Goal: Task Accomplishment & Management: Use online tool/utility

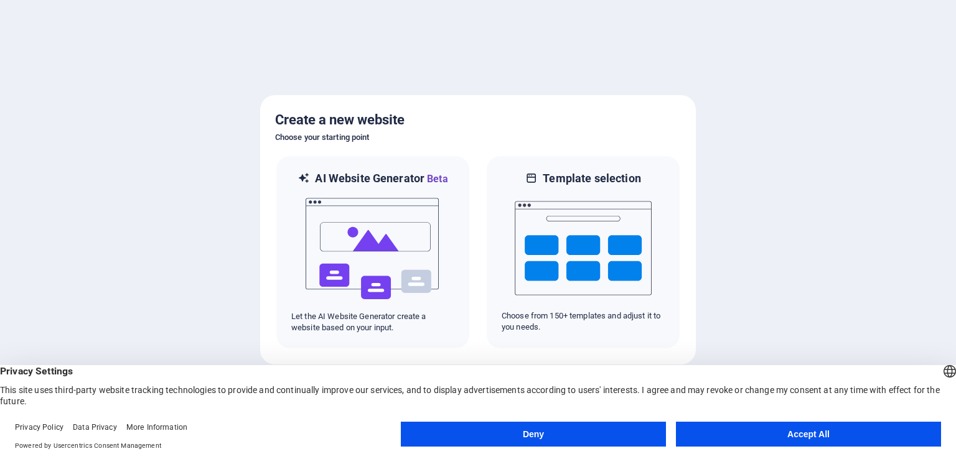
click at [759, 443] on button "Accept All" at bounding box center [808, 434] width 265 height 25
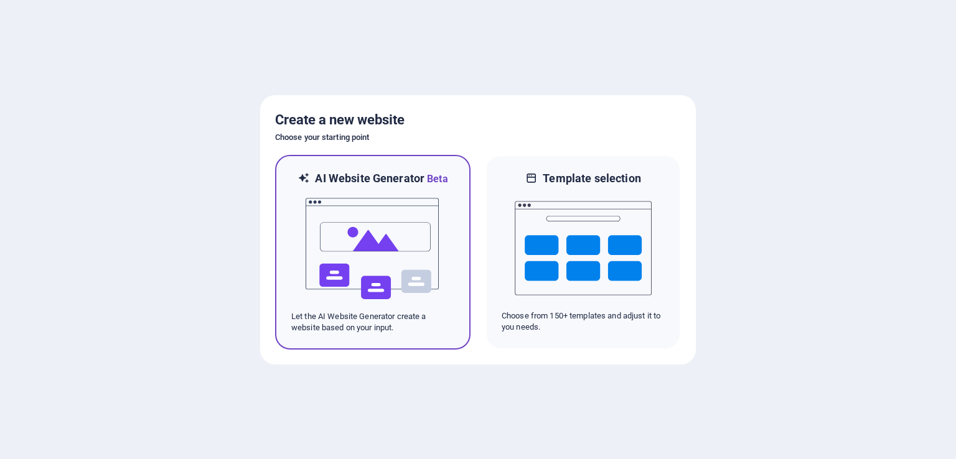
click at [384, 260] on img at bounding box center [372, 249] width 137 height 124
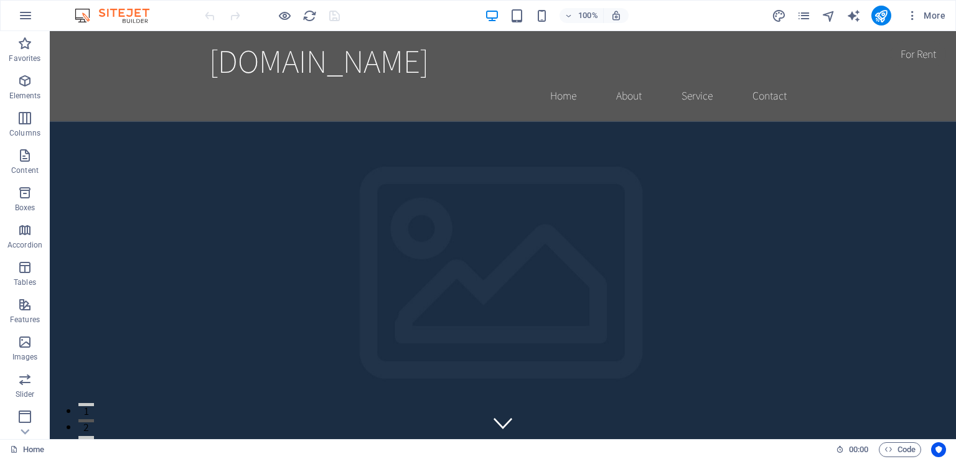
drag, startPoint x: 950, startPoint y: 121, endPoint x: 1005, endPoint y: 57, distance: 84.8
click at [22, 13] on icon "button" at bounding box center [25, 15] width 15 height 15
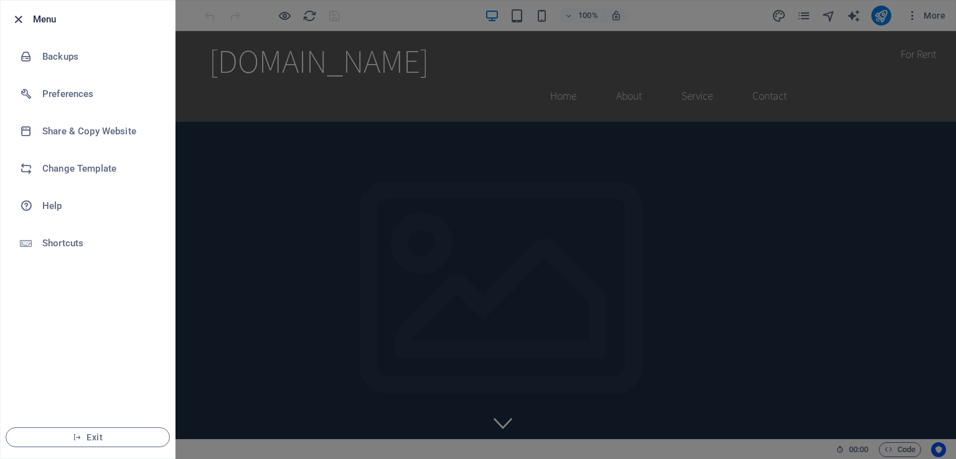
click at [21, 13] on icon "button" at bounding box center [18, 19] width 14 height 14
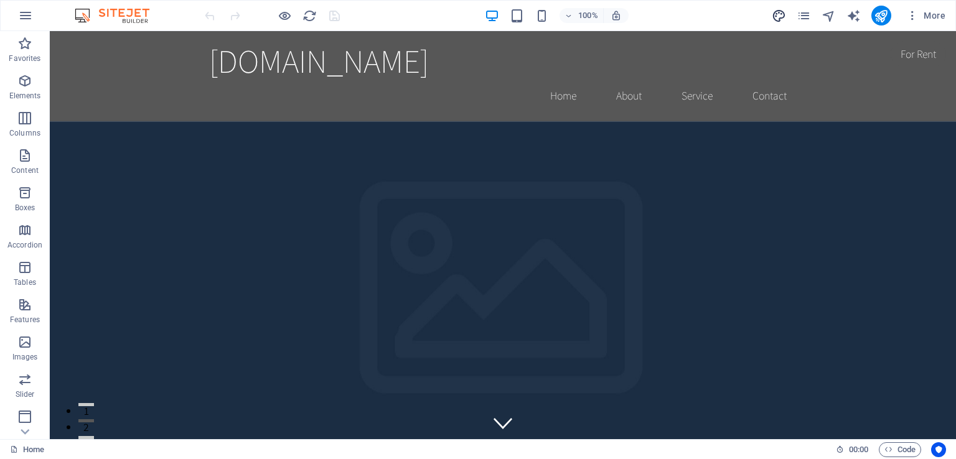
click at [771, 13] on span "design" at bounding box center [778, 16] width 15 height 14
select select "rem"
select select "200"
select select "px"
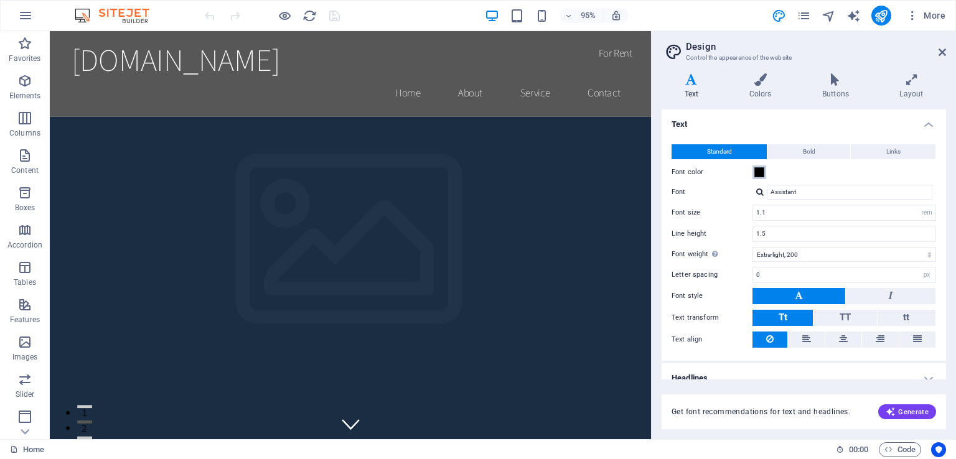
click at [759, 174] on span at bounding box center [759, 172] width 10 height 10
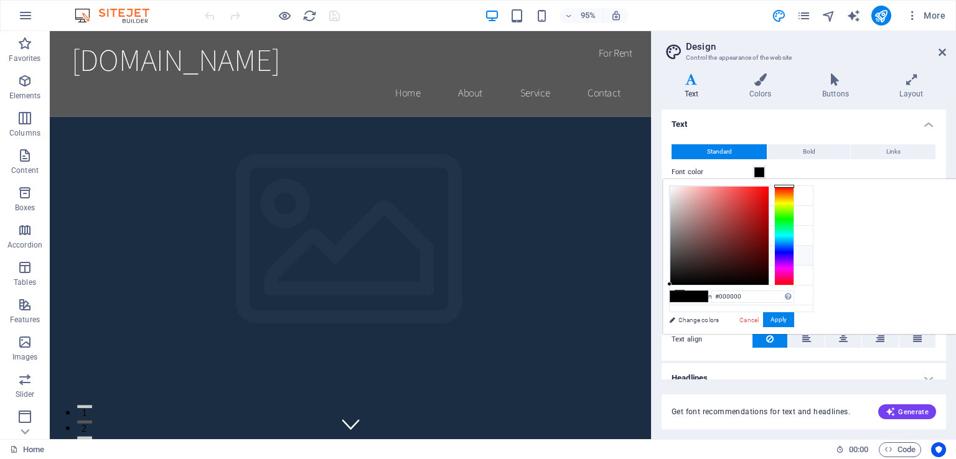
type input "#e60505"
click at [768, 195] on div at bounding box center [719, 236] width 98 height 98
click at [768, 195] on div at bounding box center [765, 195] width 4 height 4
click at [758, 78] on icon at bounding box center [760, 79] width 68 height 12
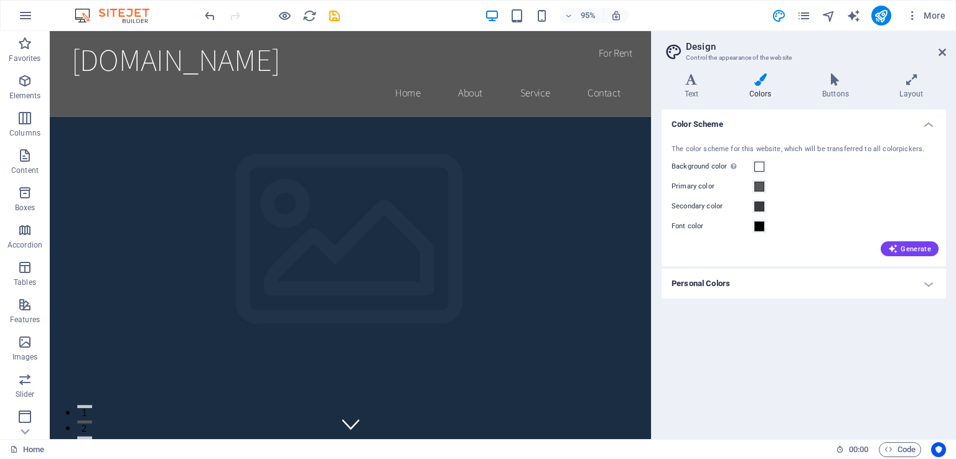
click at [758, 78] on icon at bounding box center [760, 79] width 68 height 12
click at [942, 49] on icon at bounding box center [941, 52] width 7 height 10
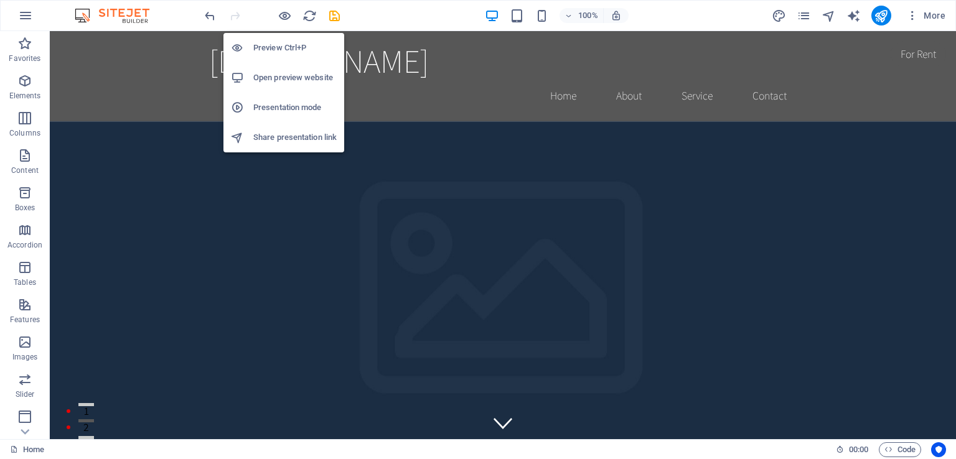
click at [262, 52] on h6 "Preview Ctrl+P" at bounding box center [294, 47] width 83 height 15
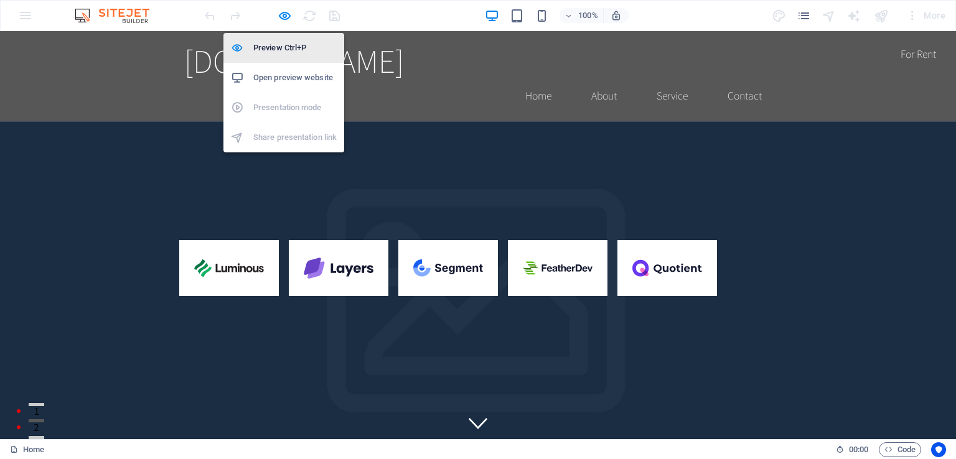
click at [262, 52] on h6 "Preview Ctrl+P" at bounding box center [294, 47] width 83 height 15
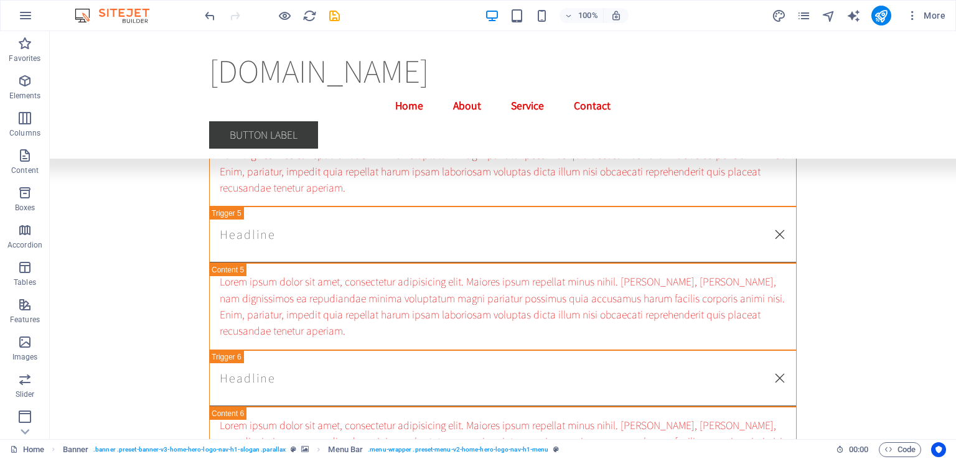
scroll to position [11919, 0]
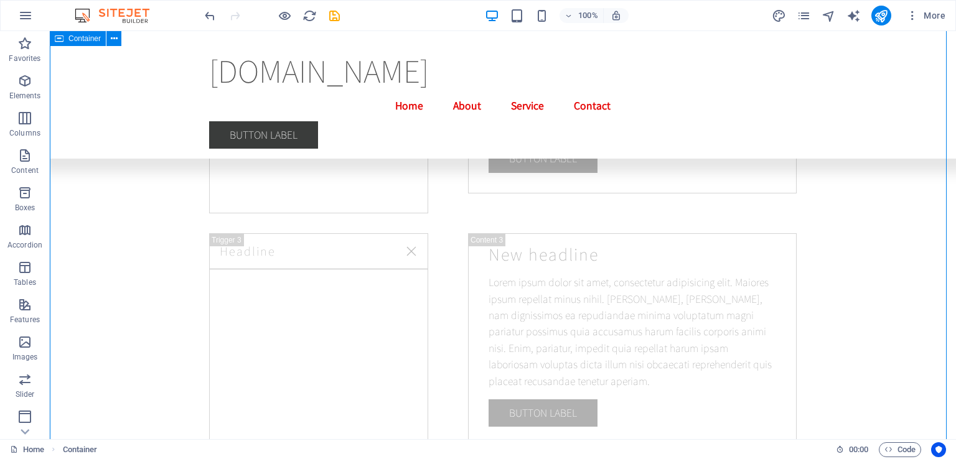
drag, startPoint x: 954, startPoint y: 314, endPoint x: 155, endPoint y: 229, distance: 803.9
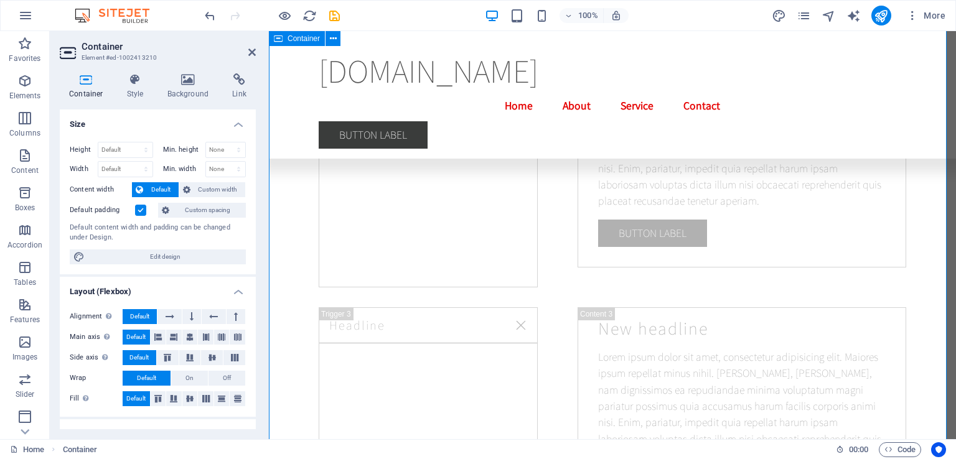
scroll to position [12039, 0]
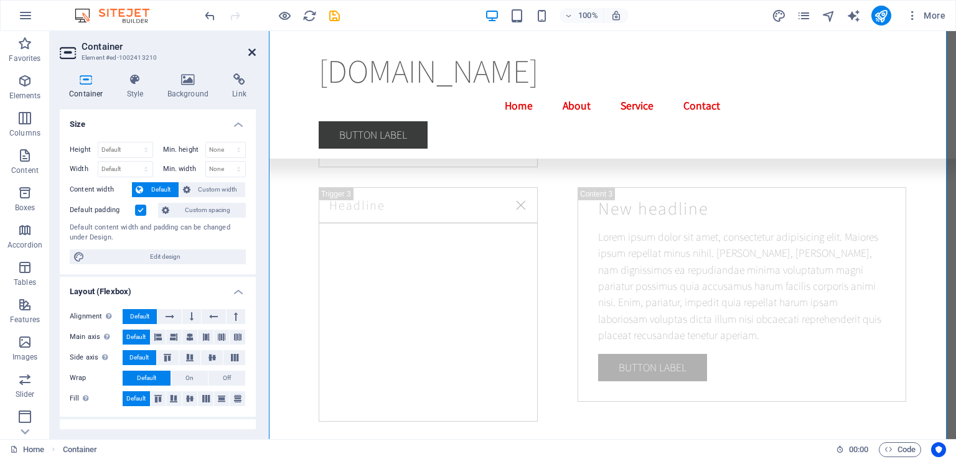
click at [253, 50] on icon at bounding box center [251, 52] width 7 height 10
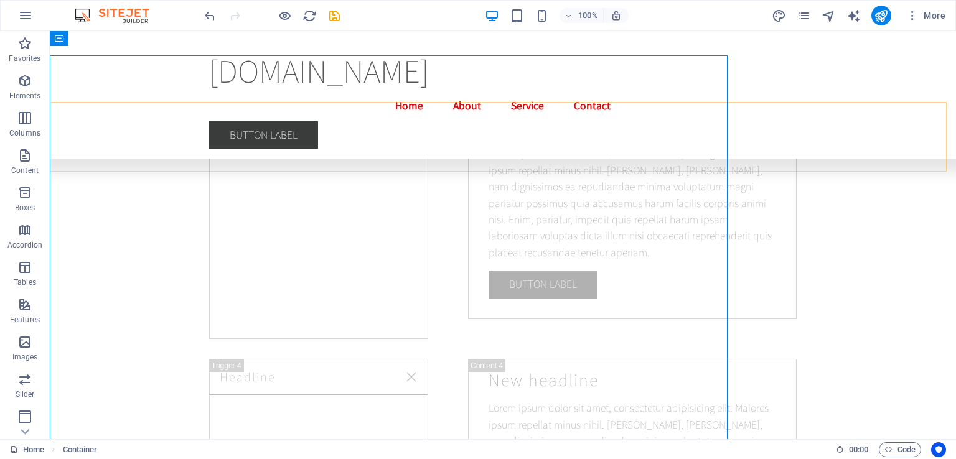
scroll to position [11990, 0]
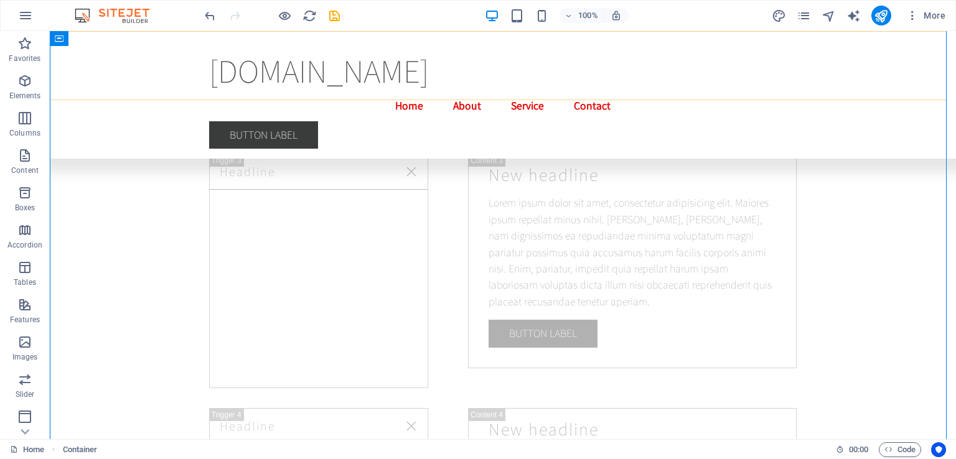
click at [253, 50] on div "grs.com.pe Menu Home About Service Contact Button label" at bounding box center [503, 95] width 906 height 128
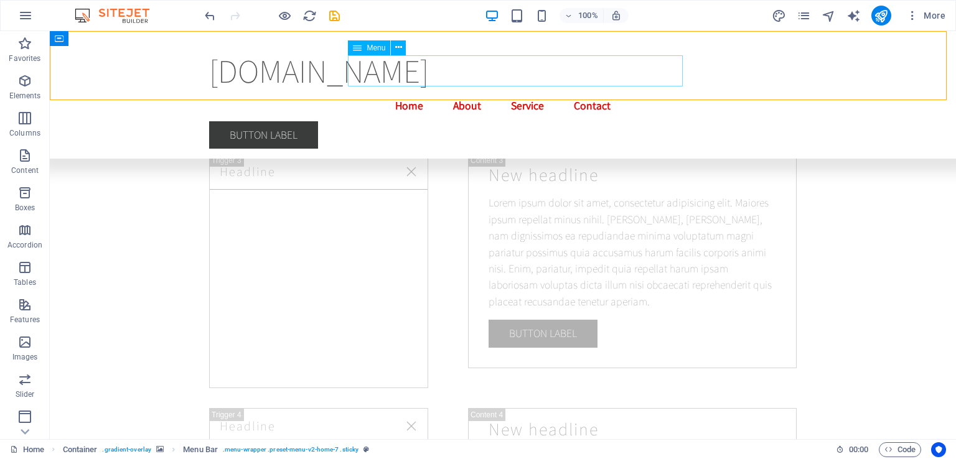
click at [462, 90] on nav "Home About Service Contact" at bounding box center [502, 105] width 587 height 31
click at [611, 90] on nav "Home About Service Contact" at bounding box center [502, 105] width 587 height 31
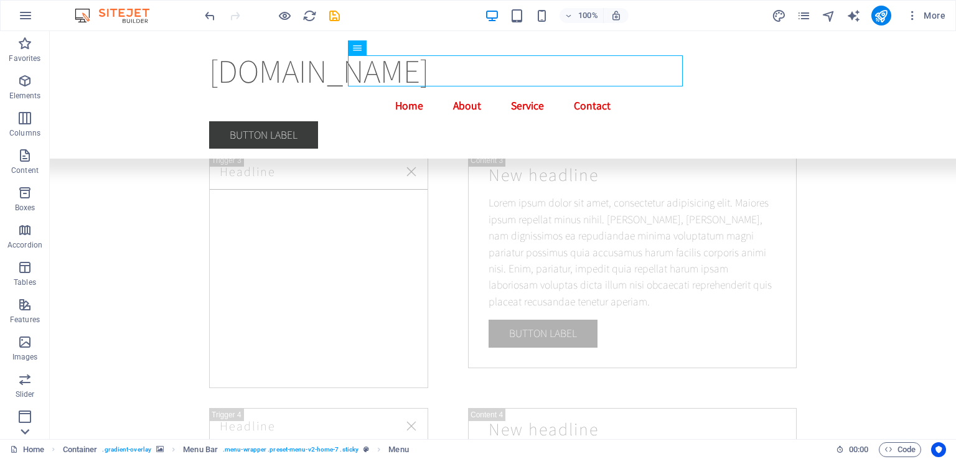
click at [18, 433] on icon at bounding box center [24, 431] width 17 height 17
click at [27, 379] on icon "button" at bounding box center [24, 377] width 15 height 15
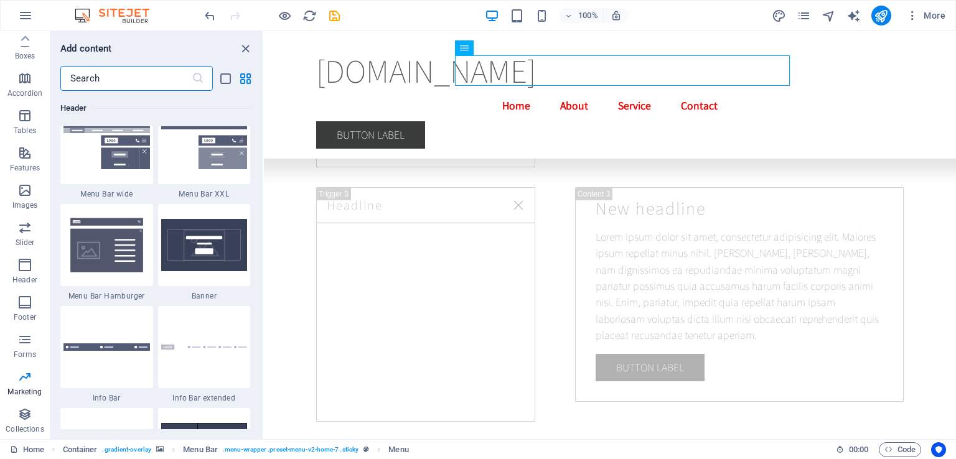
scroll to position [7587, 0]
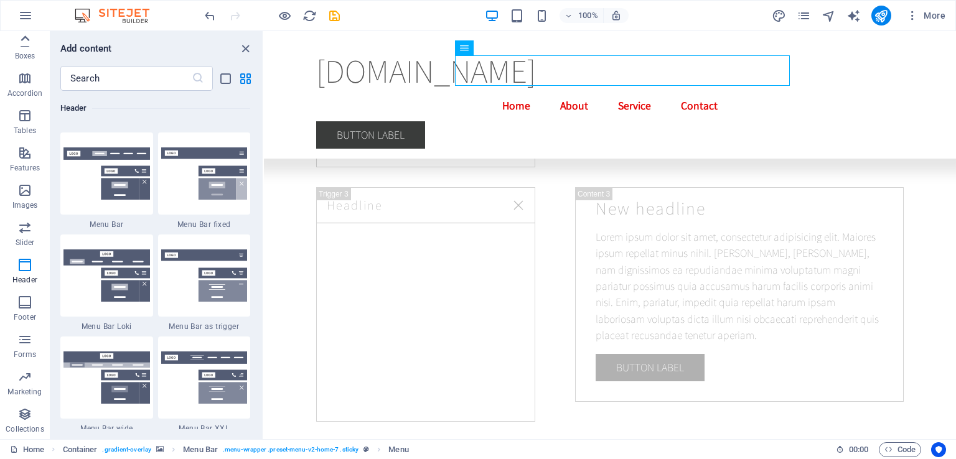
click at [24, 39] on icon at bounding box center [24, 38] width 17 height 17
click at [25, 180] on button "Boxes" at bounding box center [25, 198] width 50 height 37
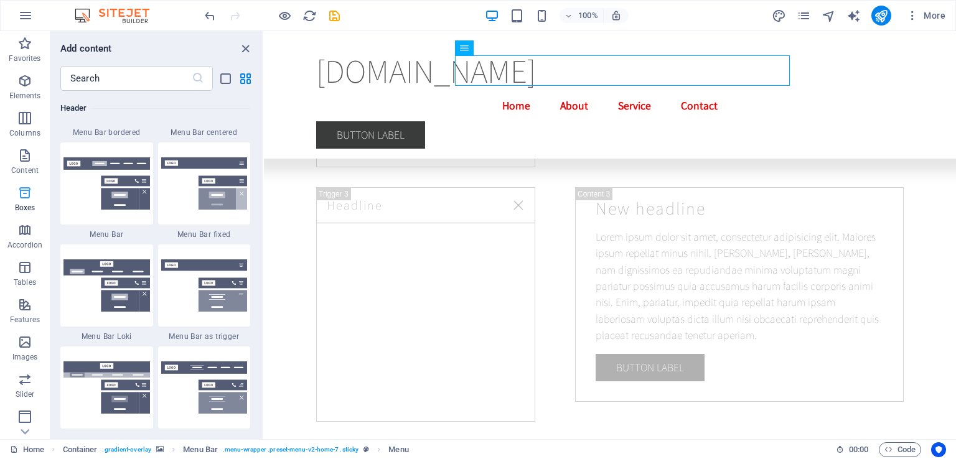
click at [25, 180] on button "Boxes" at bounding box center [25, 198] width 50 height 37
click at [17, 154] on icon "button" at bounding box center [24, 155] width 15 height 15
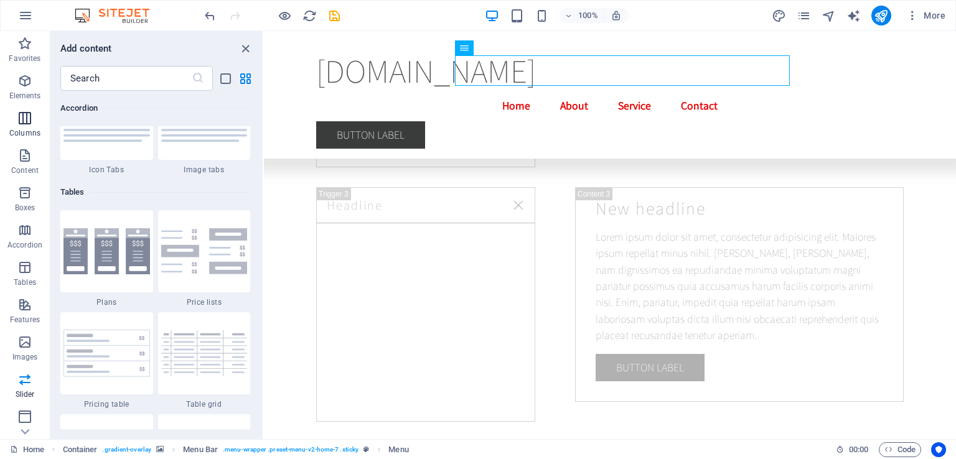
scroll to position [2177, 0]
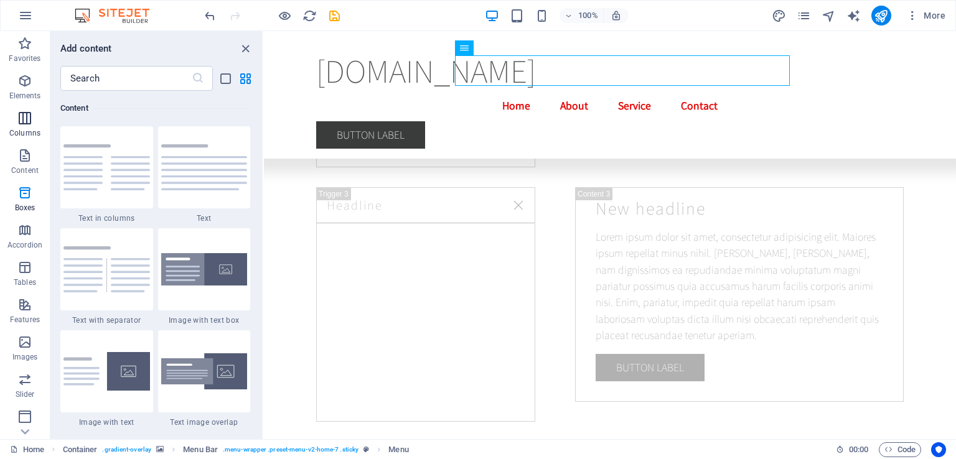
click at [19, 124] on icon "button" at bounding box center [24, 118] width 15 height 15
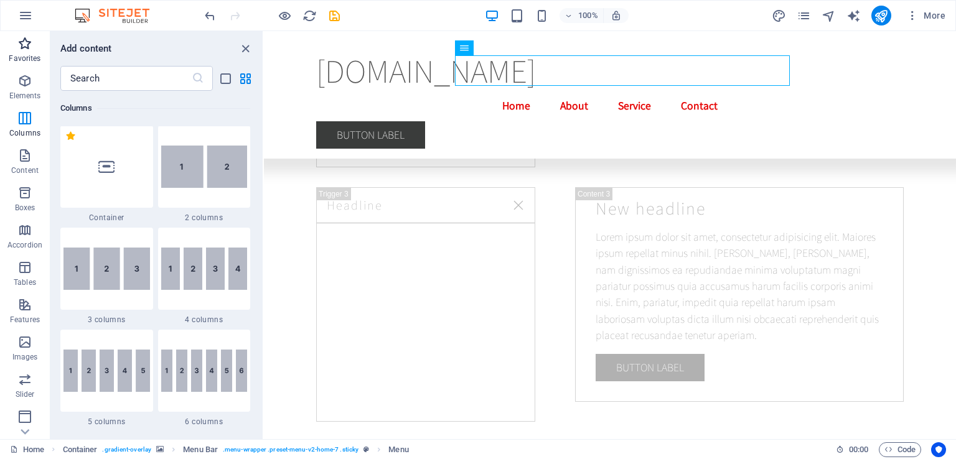
scroll to position [616, 0]
click at [27, 79] on icon "button" at bounding box center [24, 80] width 15 height 15
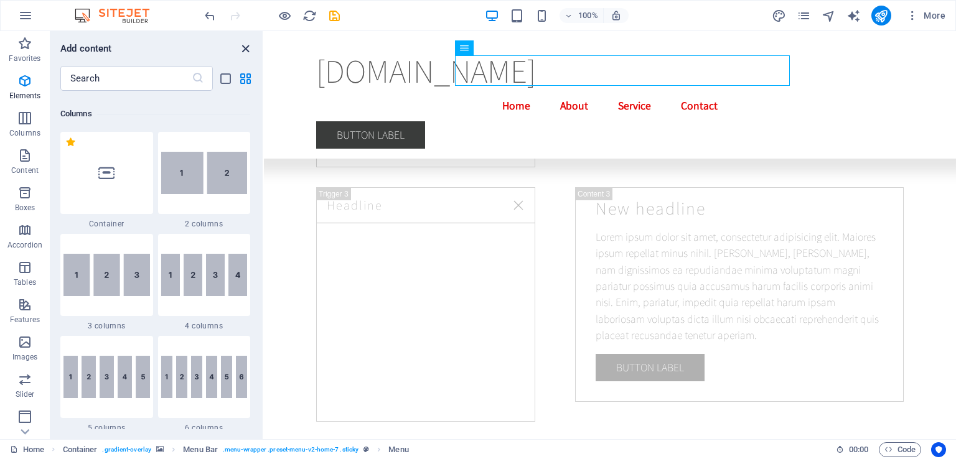
click at [250, 49] on icon "close panel" at bounding box center [245, 49] width 14 height 14
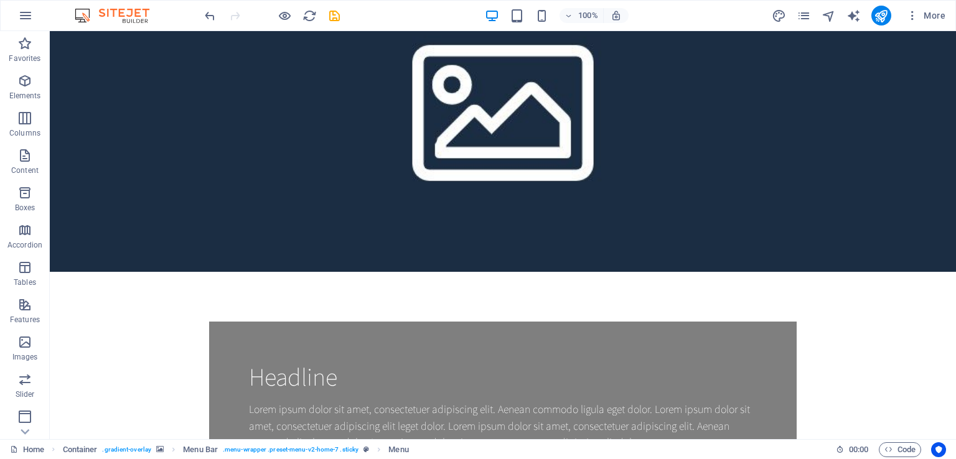
scroll to position [0, 0]
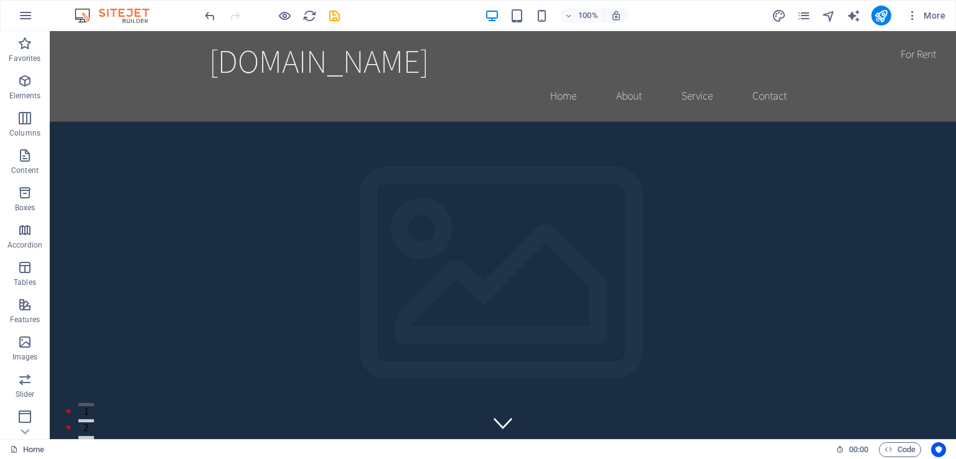
drag, startPoint x: 951, startPoint y: 215, endPoint x: 999, endPoint y: 54, distance: 167.7
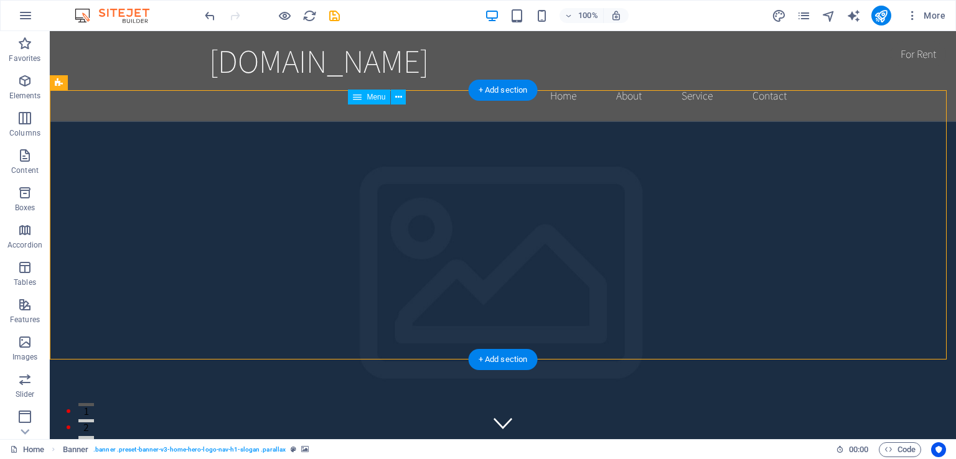
drag, startPoint x: 468, startPoint y: 129, endPoint x: 526, endPoint y: 129, distance: 57.9
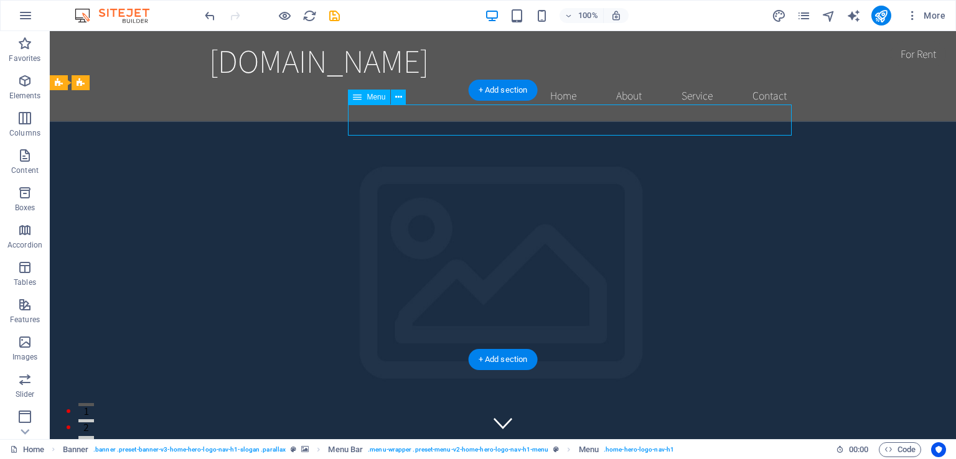
drag, startPoint x: 457, startPoint y: 105, endPoint x: 564, endPoint y: 115, distance: 108.1
drag, startPoint x: 566, startPoint y: 113, endPoint x: 654, endPoint y: 119, distance: 87.9
